Goal: Navigation & Orientation: Find specific page/section

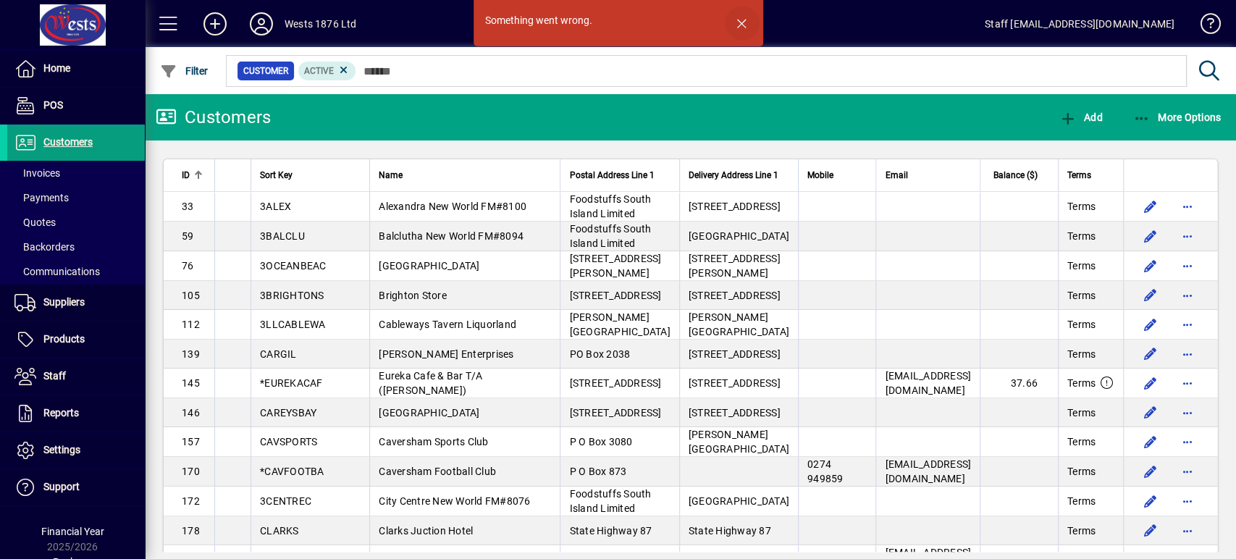
click at [737, 24] on span "button" at bounding box center [742, 23] width 35 height 35
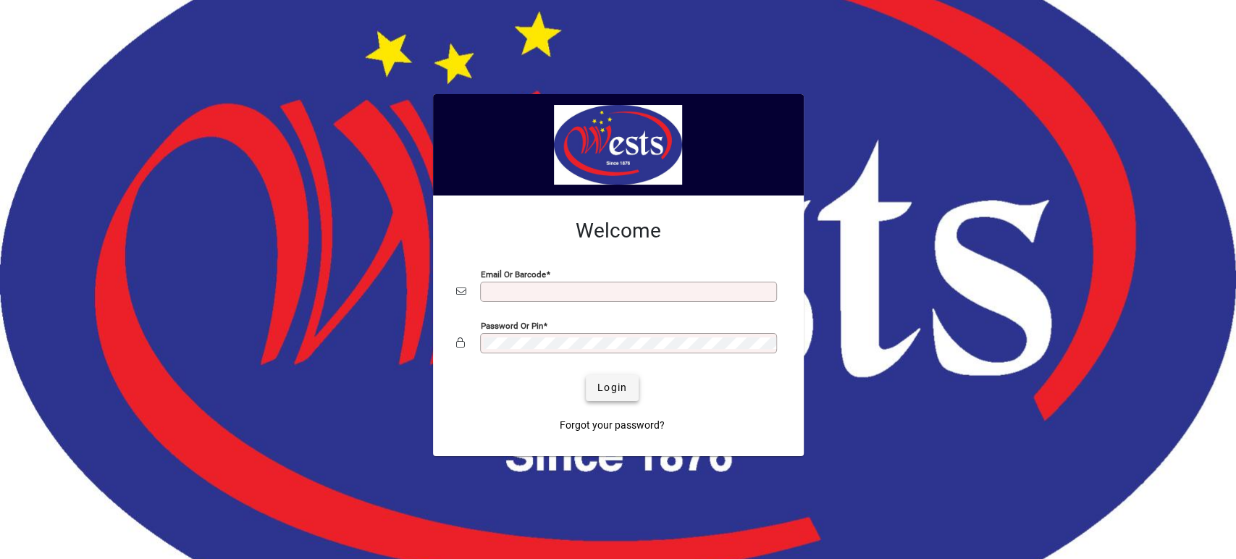
type input "**********"
click at [615, 387] on span "Login" at bounding box center [612, 387] width 30 height 15
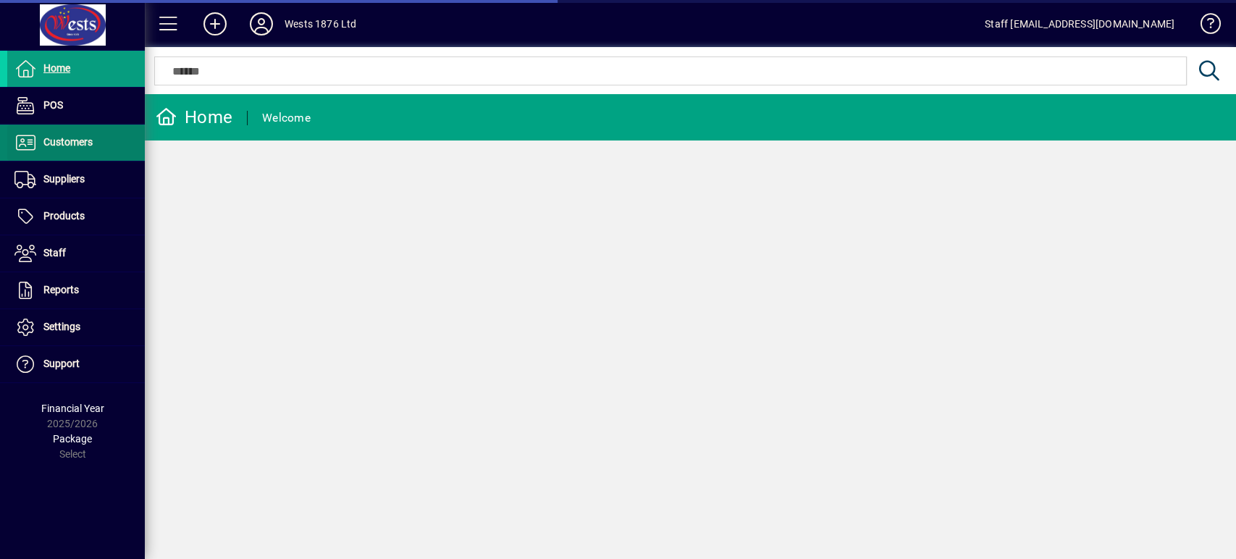
click at [67, 137] on span "Customers" at bounding box center [67, 142] width 49 height 12
